Goal: Complete application form

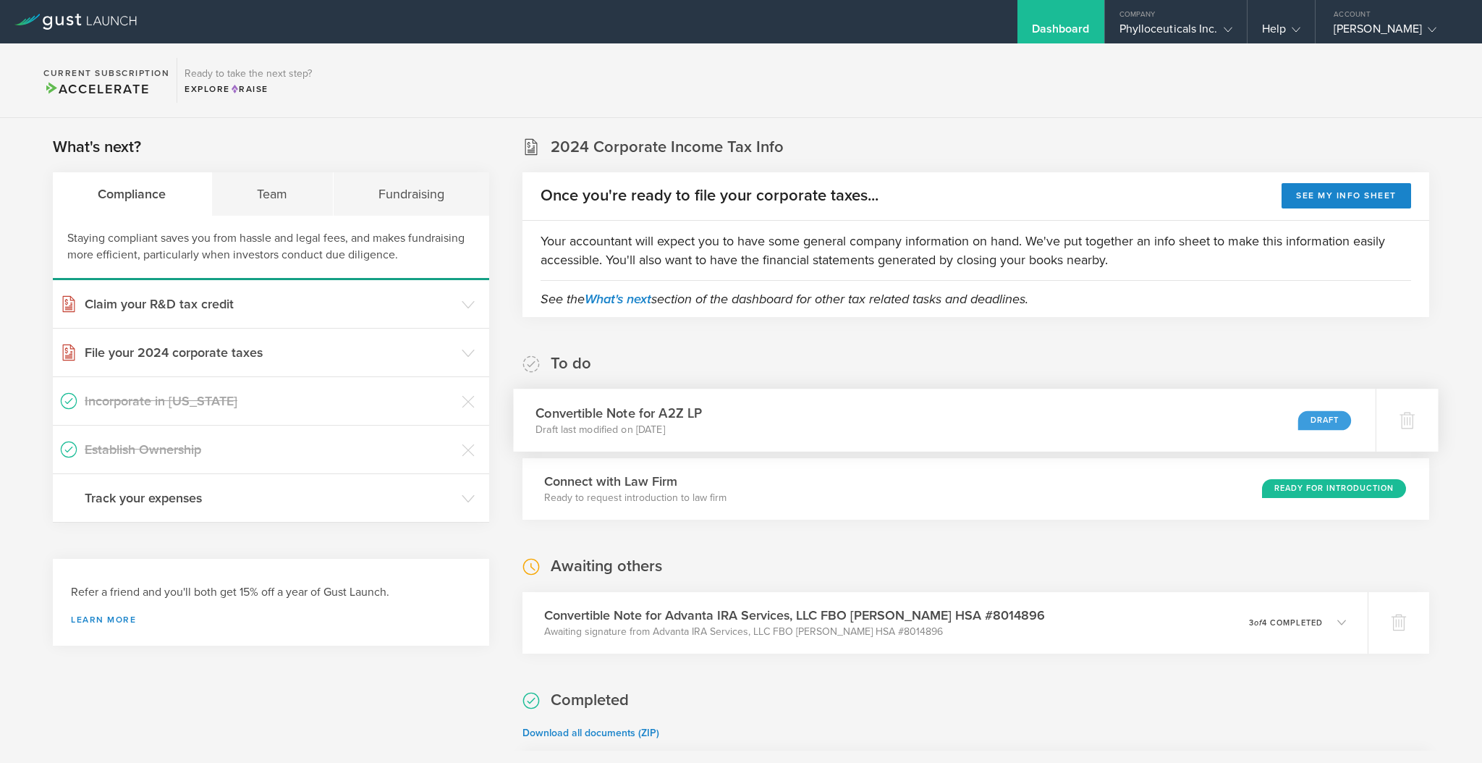
click at [707, 421] on div "Convertible Note for A2Z LP Draft last modified on Oct 9, 2025 Draft" at bounding box center [945, 420] width 862 height 63
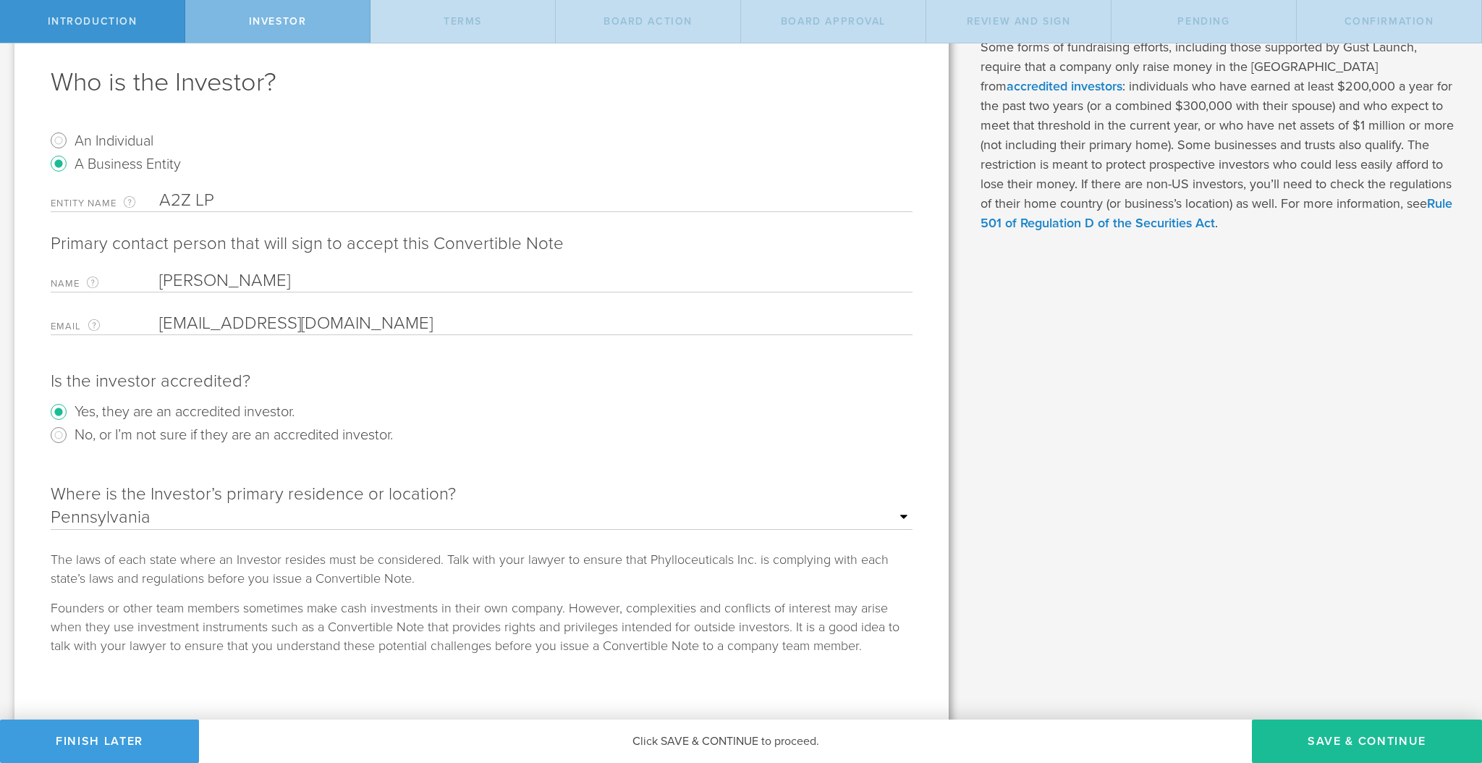
scroll to position [85, 0]
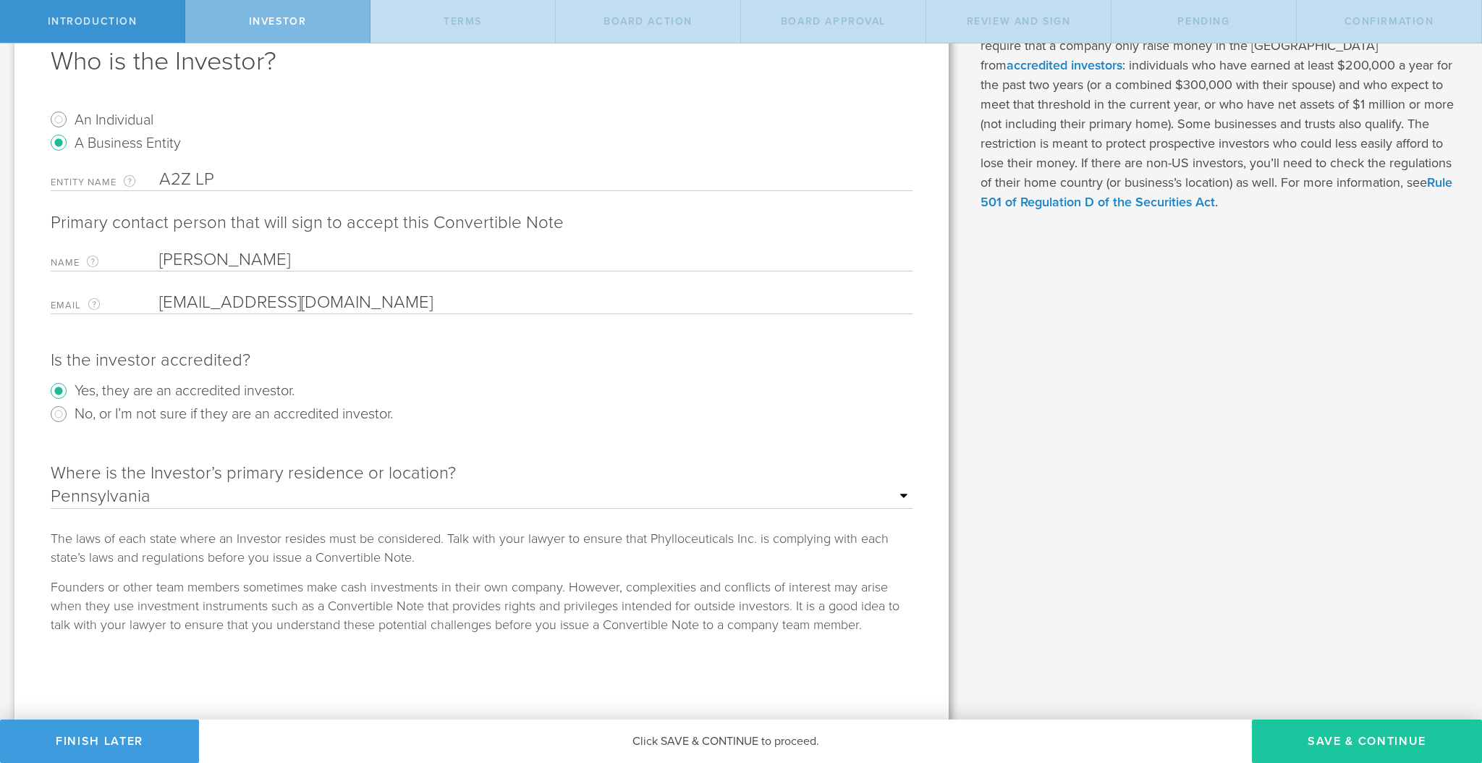
click at [1347, 742] on button "Save & Continue" at bounding box center [1367, 740] width 230 height 43
type input "50,000"
type input "7,000,000"
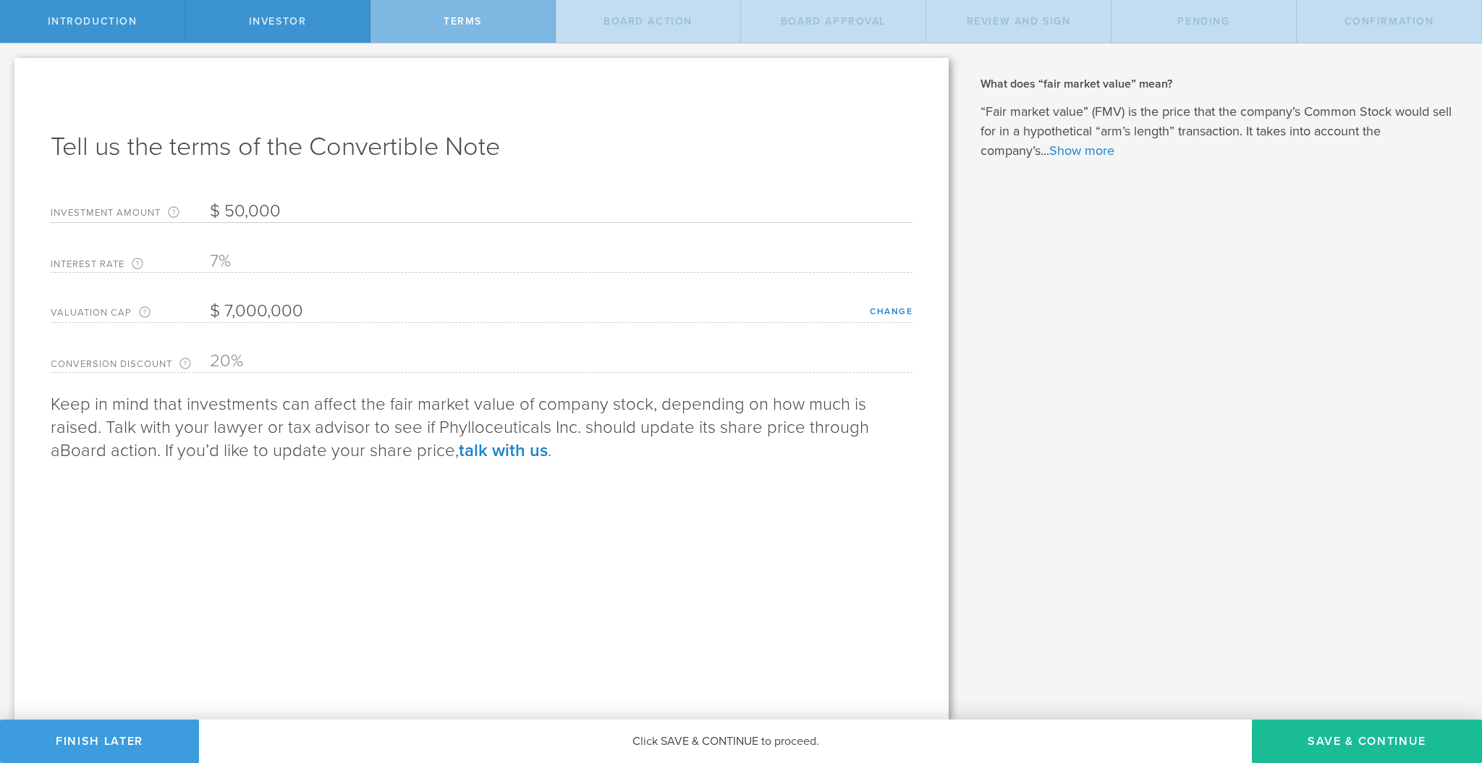
scroll to position [0, 0]
click at [1282, 732] on button "Save & Continue" at bounding box center [1367, 740] width 230 height 43
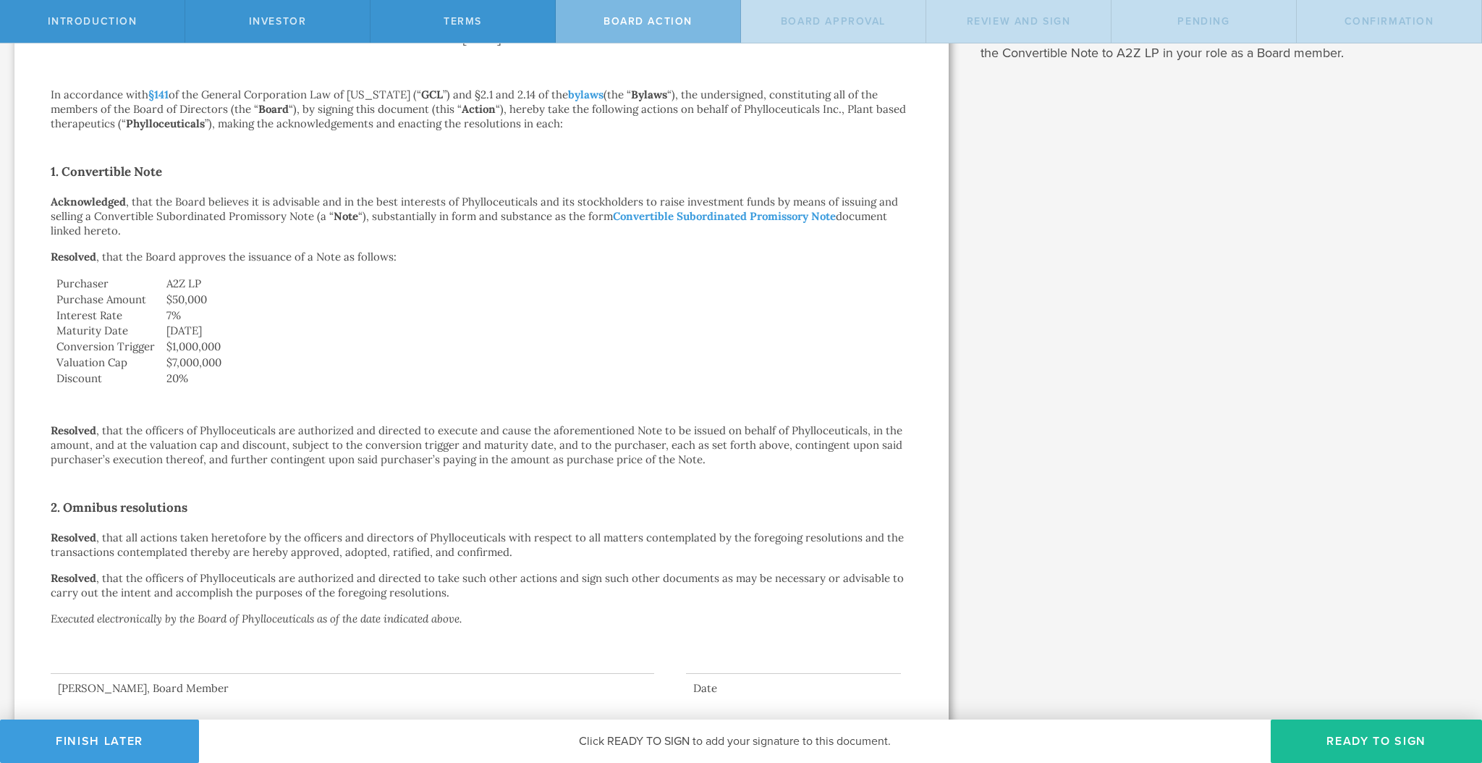
scroll to position [316, 0]
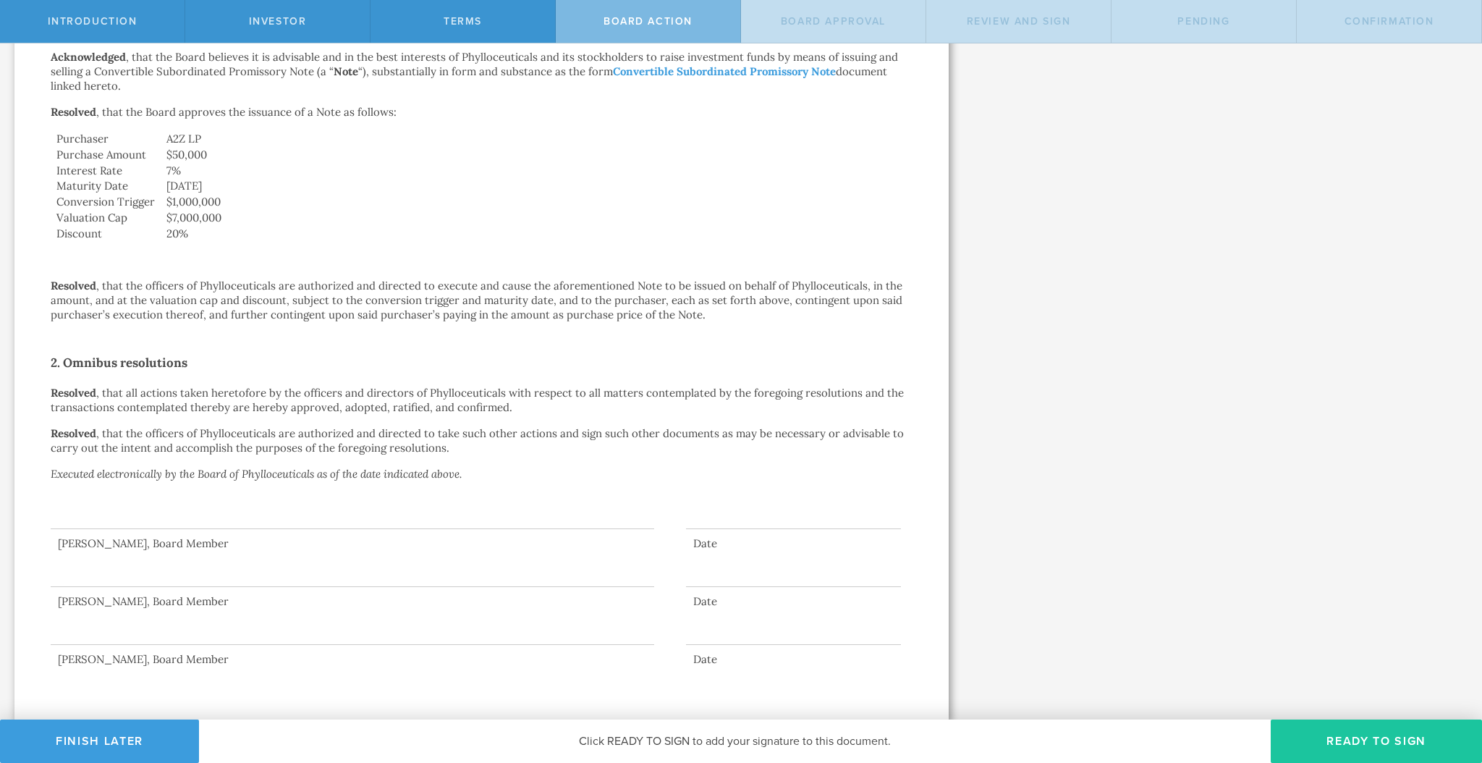
click at [1365, 746] on button "Ready to Sign" at bounding box center [1376, 740] width 211 height 43
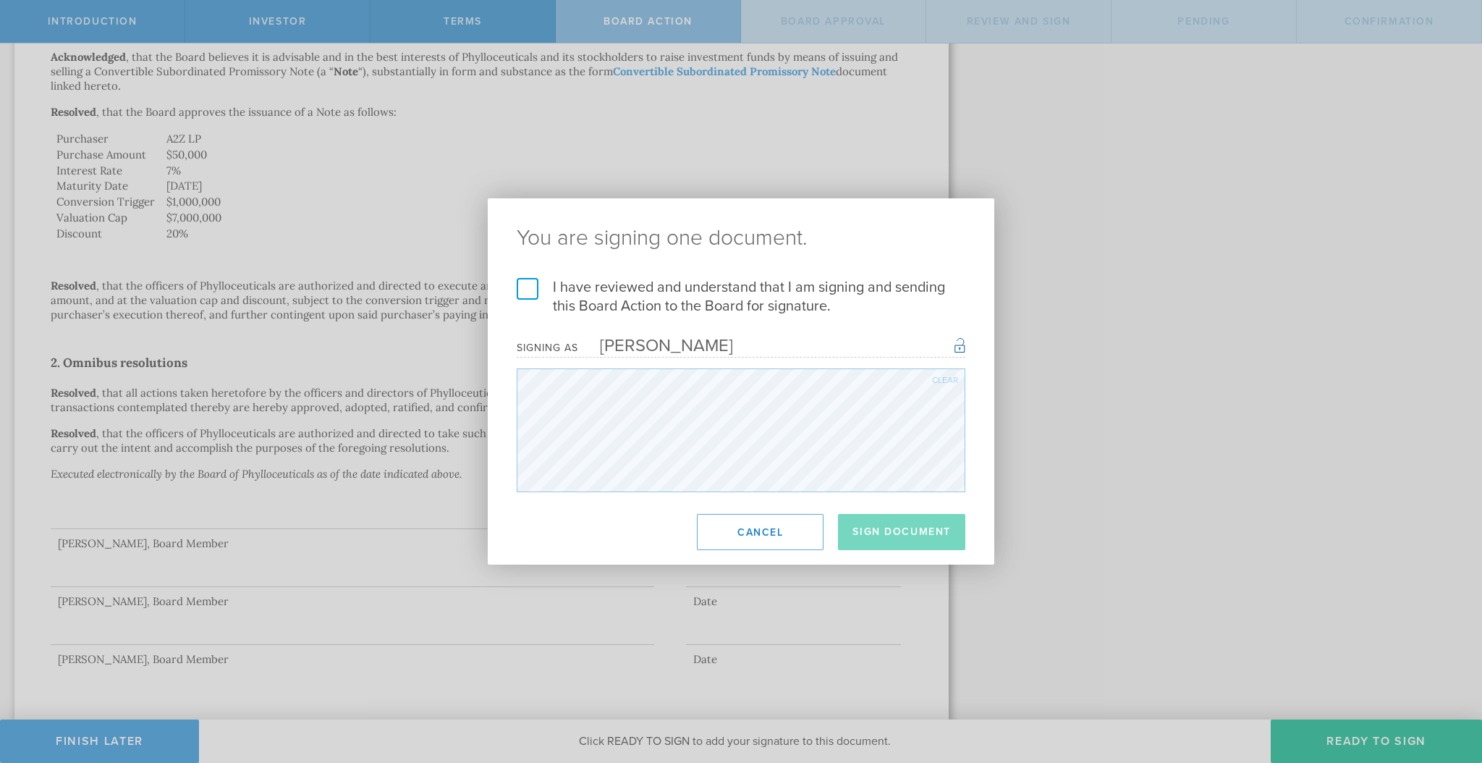
click at [536, 284] on label "I have reviewed and understand that I am signing and sending this Board Action …" at bounding box center [741, 297] width 449 height 38
click at [0, 0] on input "I have reviewed and understand that I am signing and sending this Board Action …" at bounding box center [0, 0] width 0 height 0
click at [902, 532] on button "Sign Document" at bounding box center [901, 532] width 127 height 36
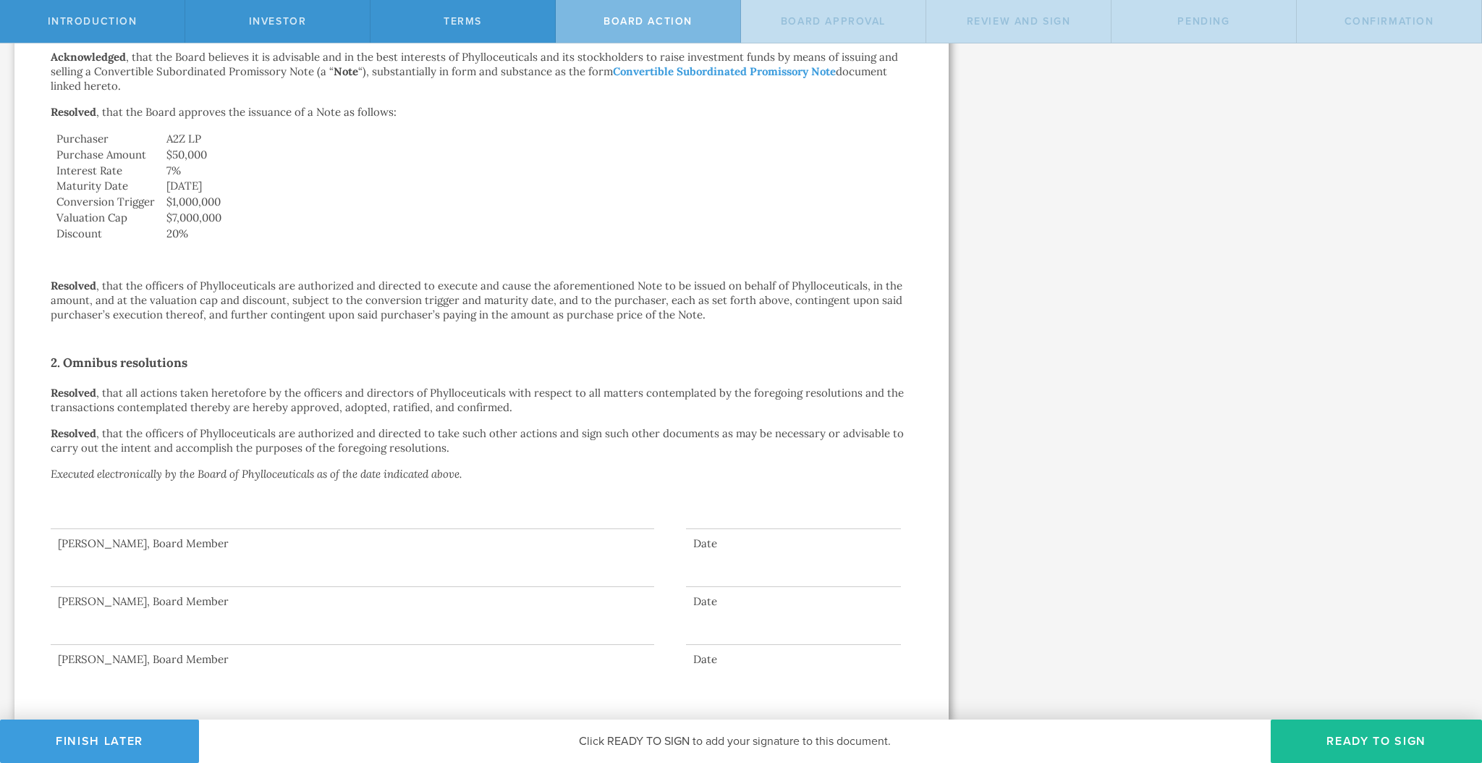
scroll to position [0, 0]
